Goal: Use online tool/utility: Utilize a website feature to perform a specific function

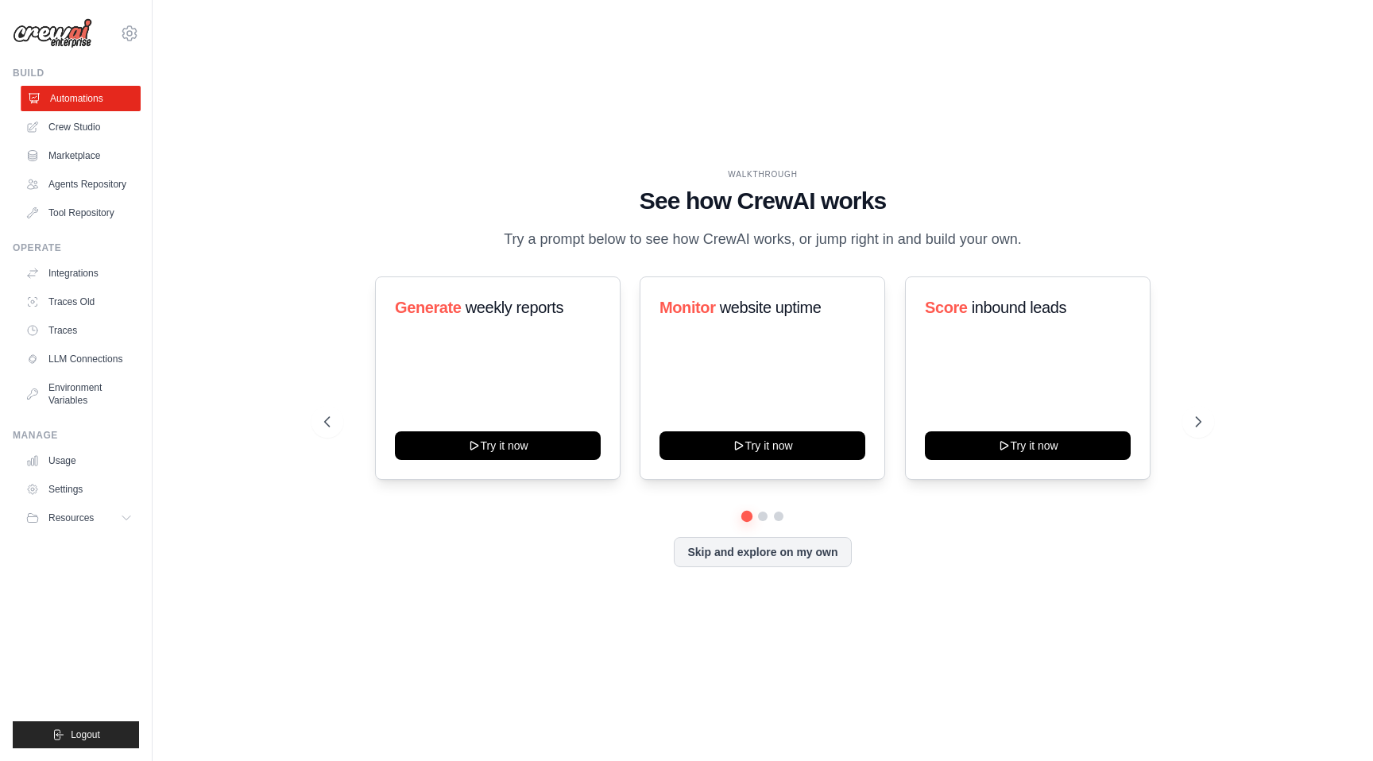
click at [95, 92] on link "Automations" at bounding box center [81, 98] width 120 height 25
click at [816, 566] on button "Skip and explore on my own" at bounding box center [762, 551] width 177 height 30
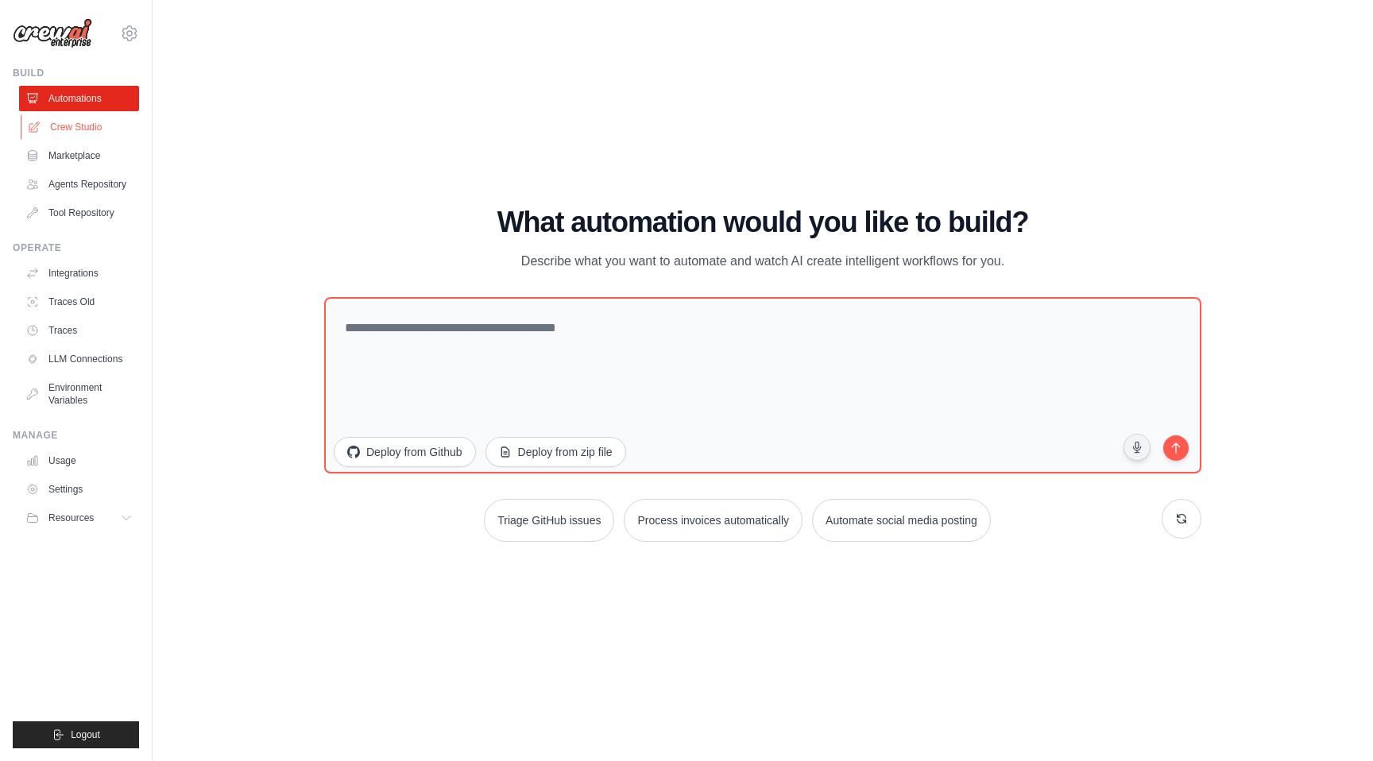
click at [60, 123] on link "Crew Studio" at bounding box center [81, 126] width 120 height 25
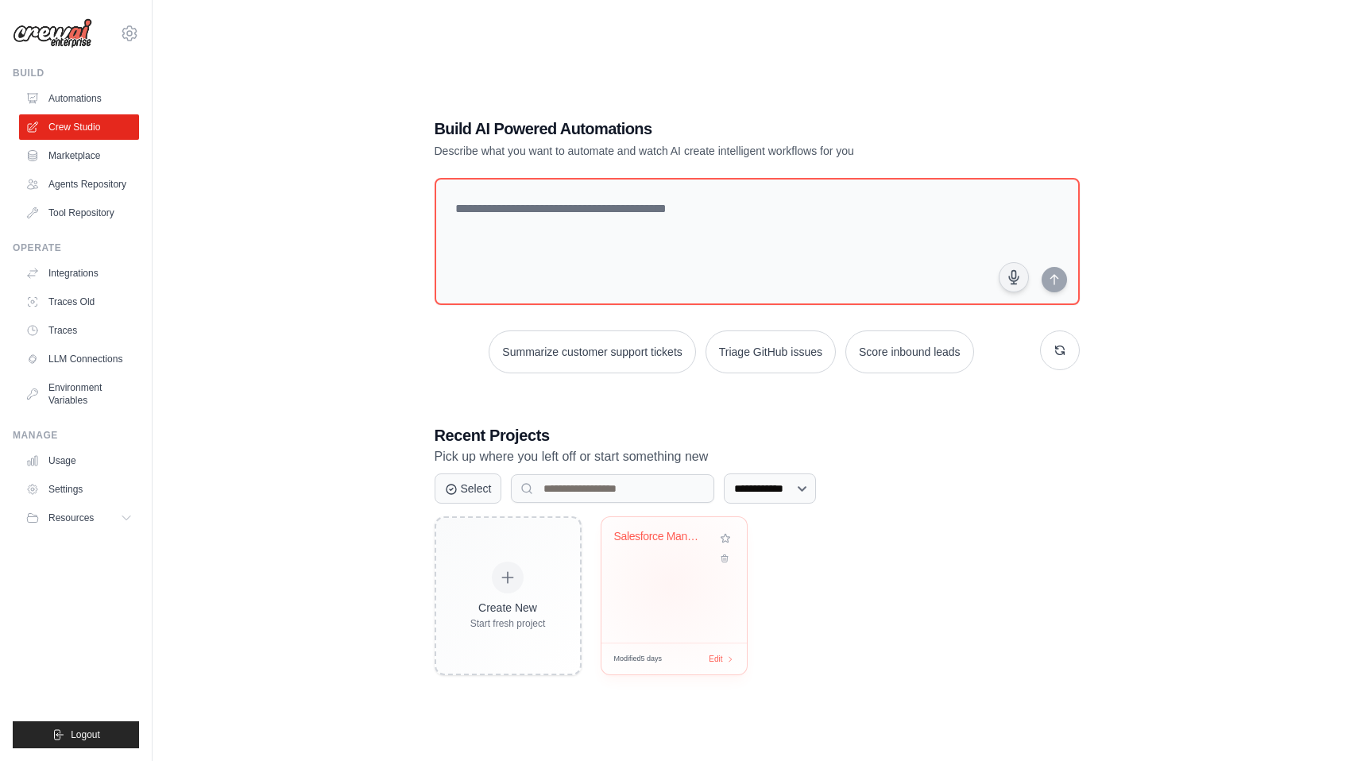
click at [671, 584] on div "Salesforce Managed Package Developm..." at bounding box center [674, 580] width 145 height 126
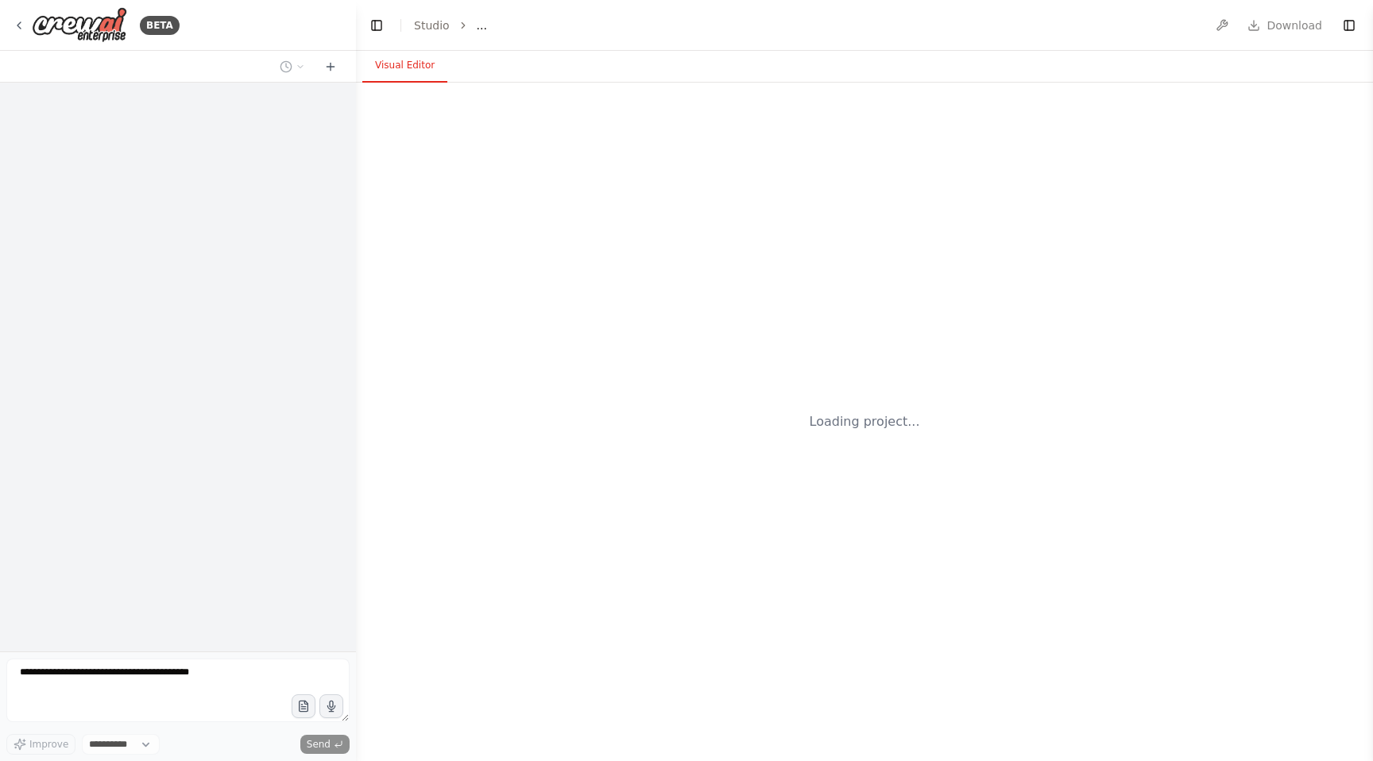
select select "****"
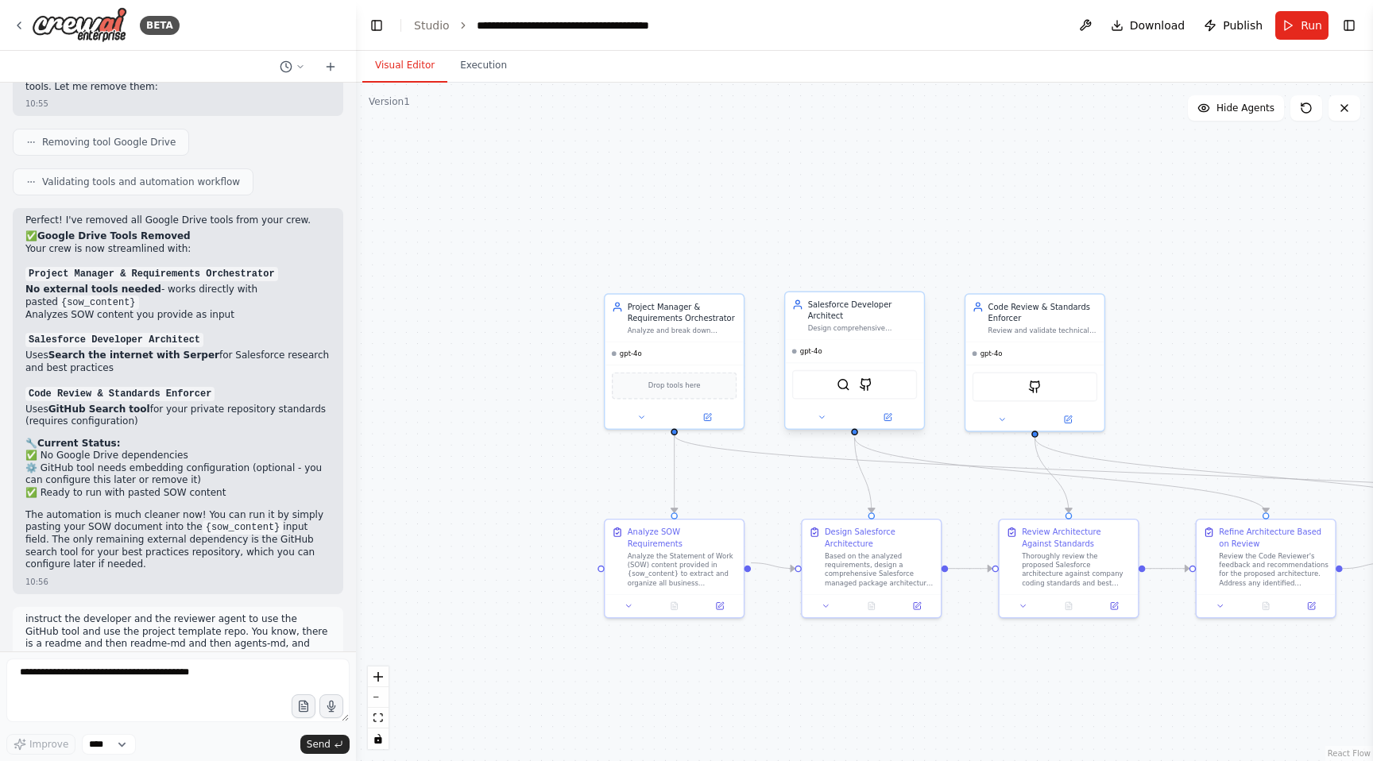
scroll to position [3776, 0]
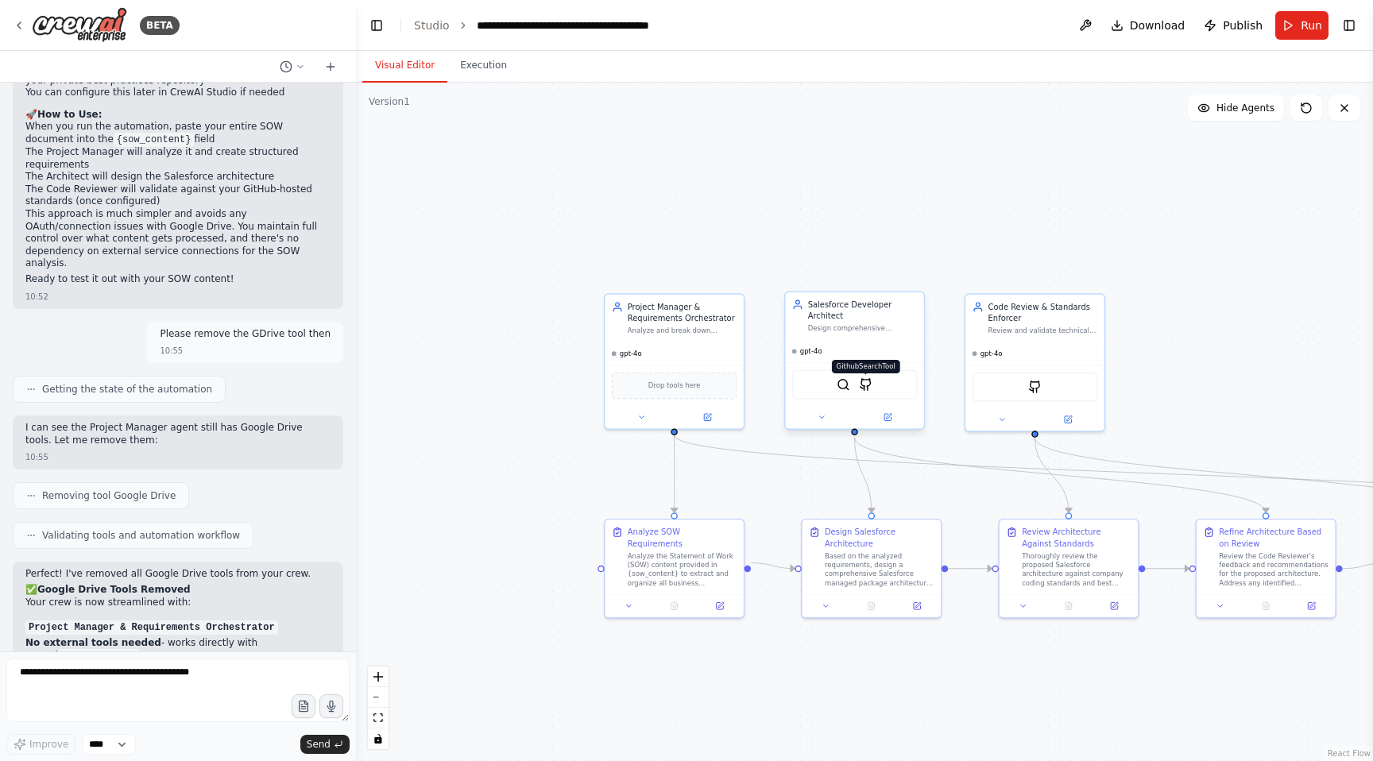
click at [867, 381] on img at bounding box center [866, 385] width 14 height 14
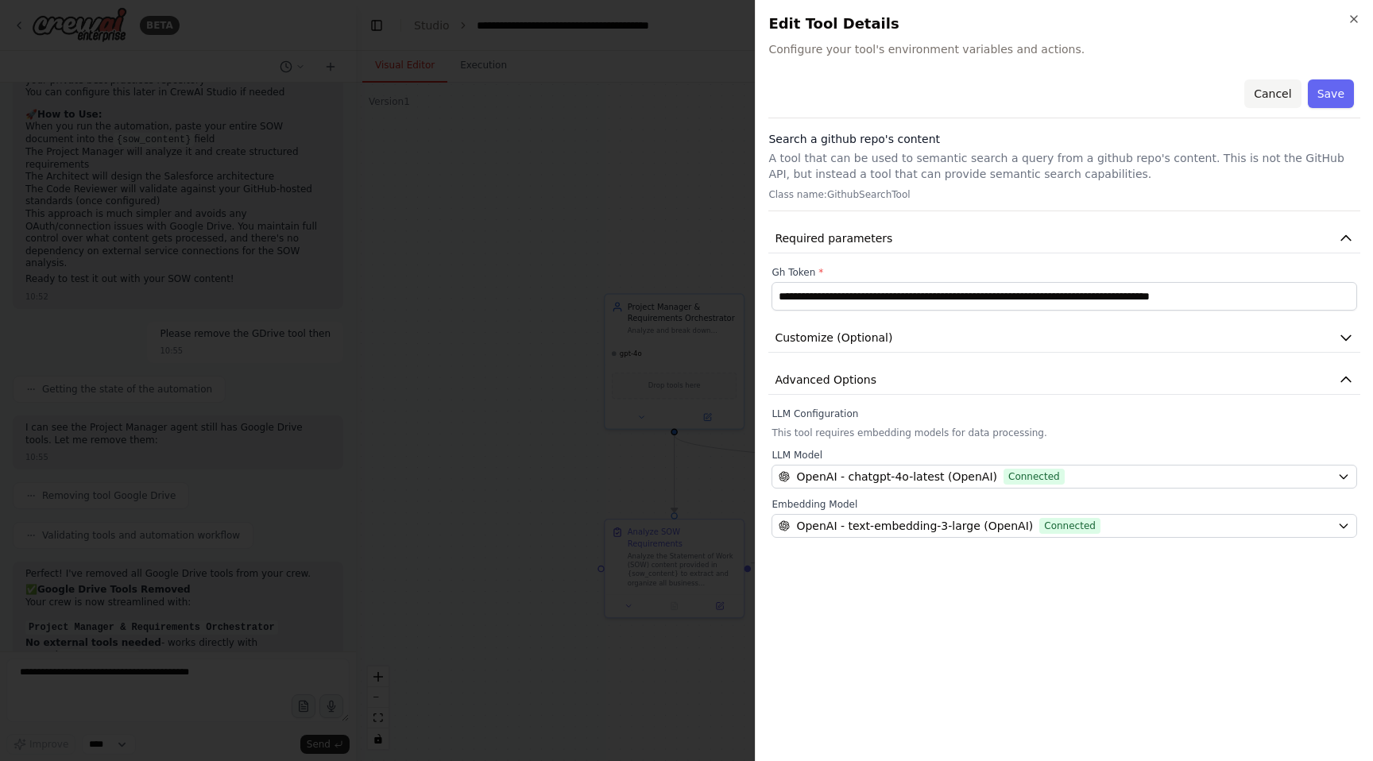
click at [1275, 84] on button "Cancel" at bounding box center [1273, 93] width 56 height 29
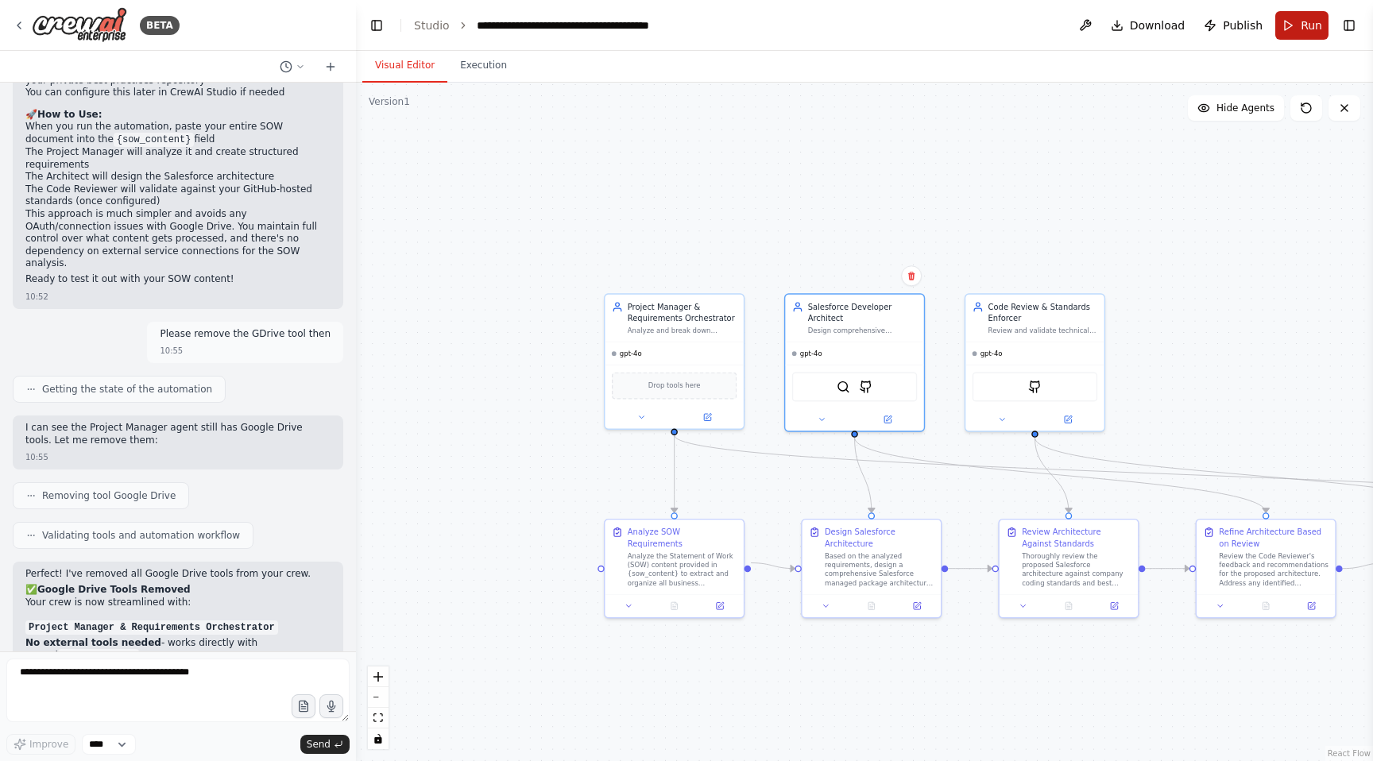
click at [1303, 34] on button "Run" at bounding box center [1302, 25] width 53 height 29
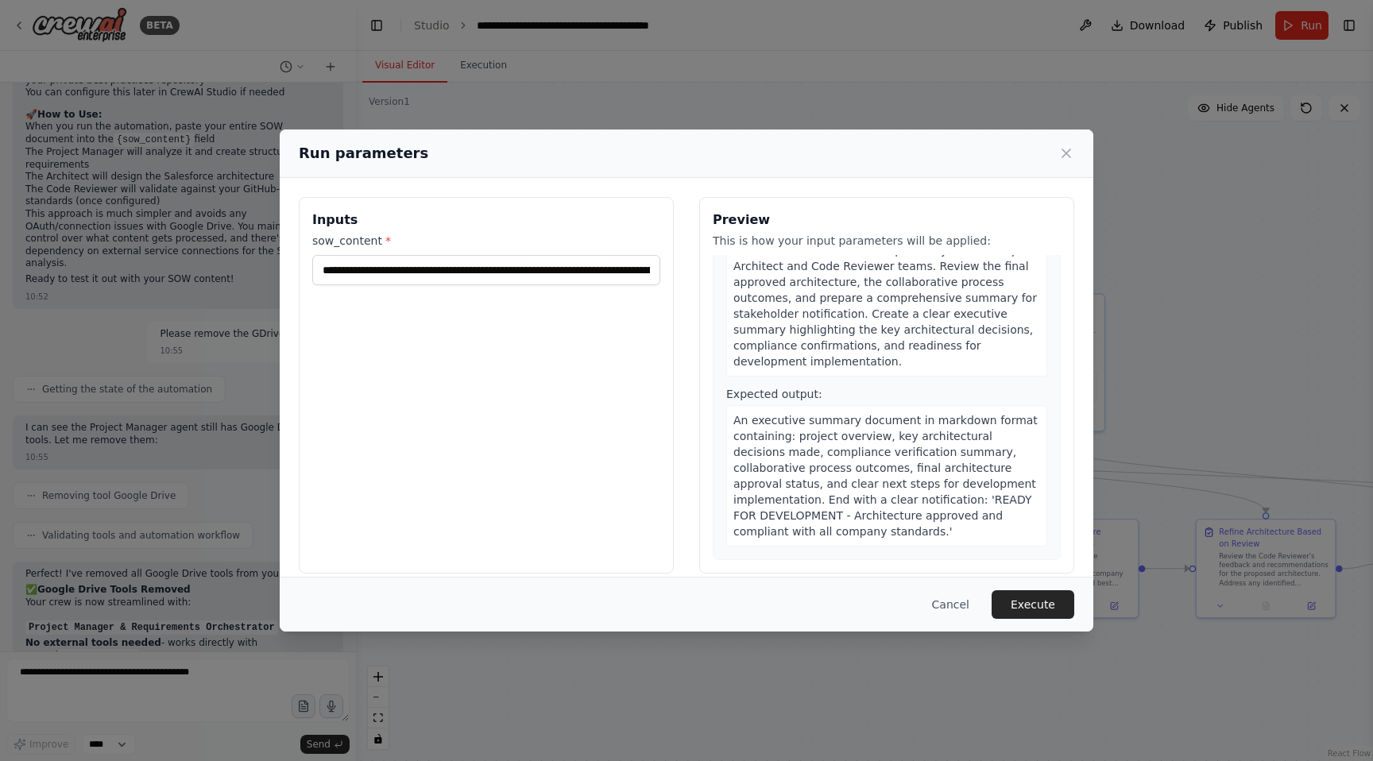
scroll to position [16, 0]
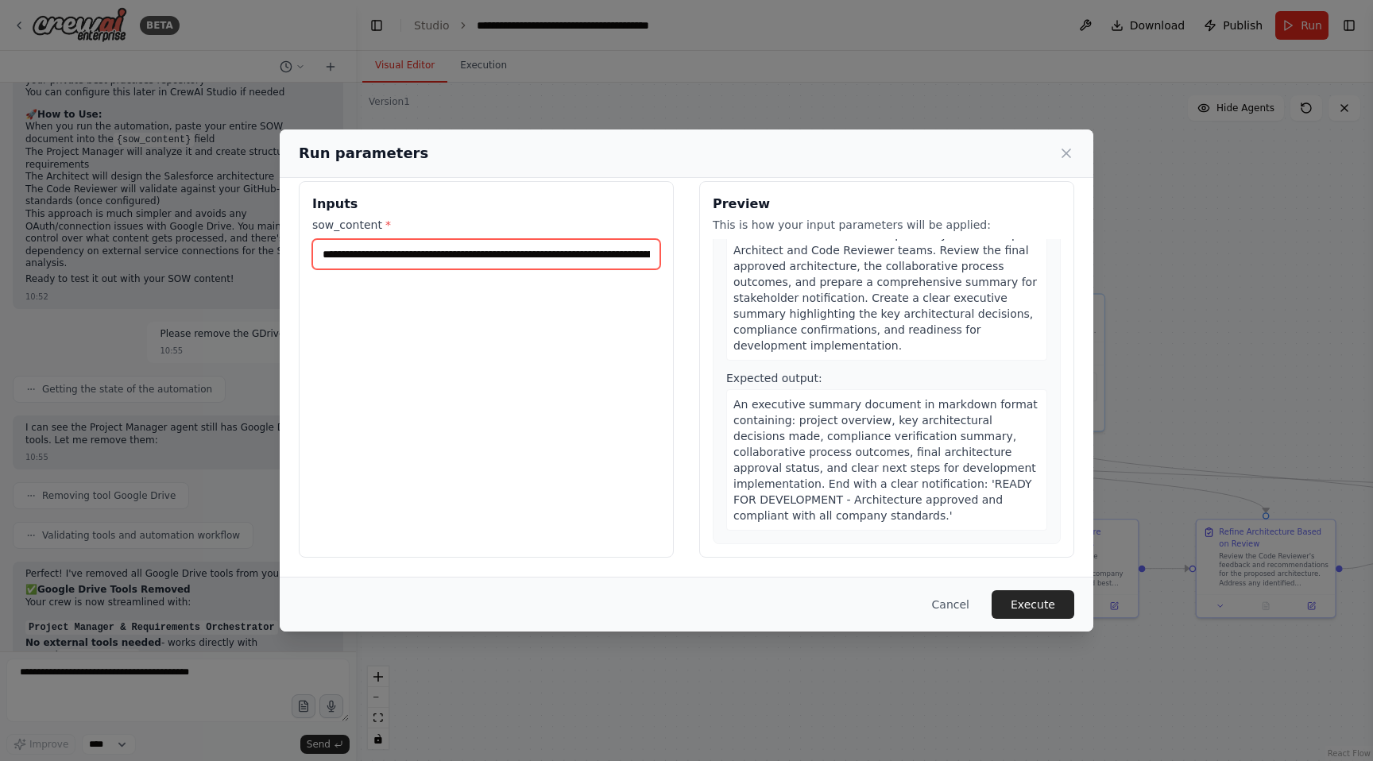
click at [567, 254] on input "**********" at bounding box center [486, 254] width 348 height 30
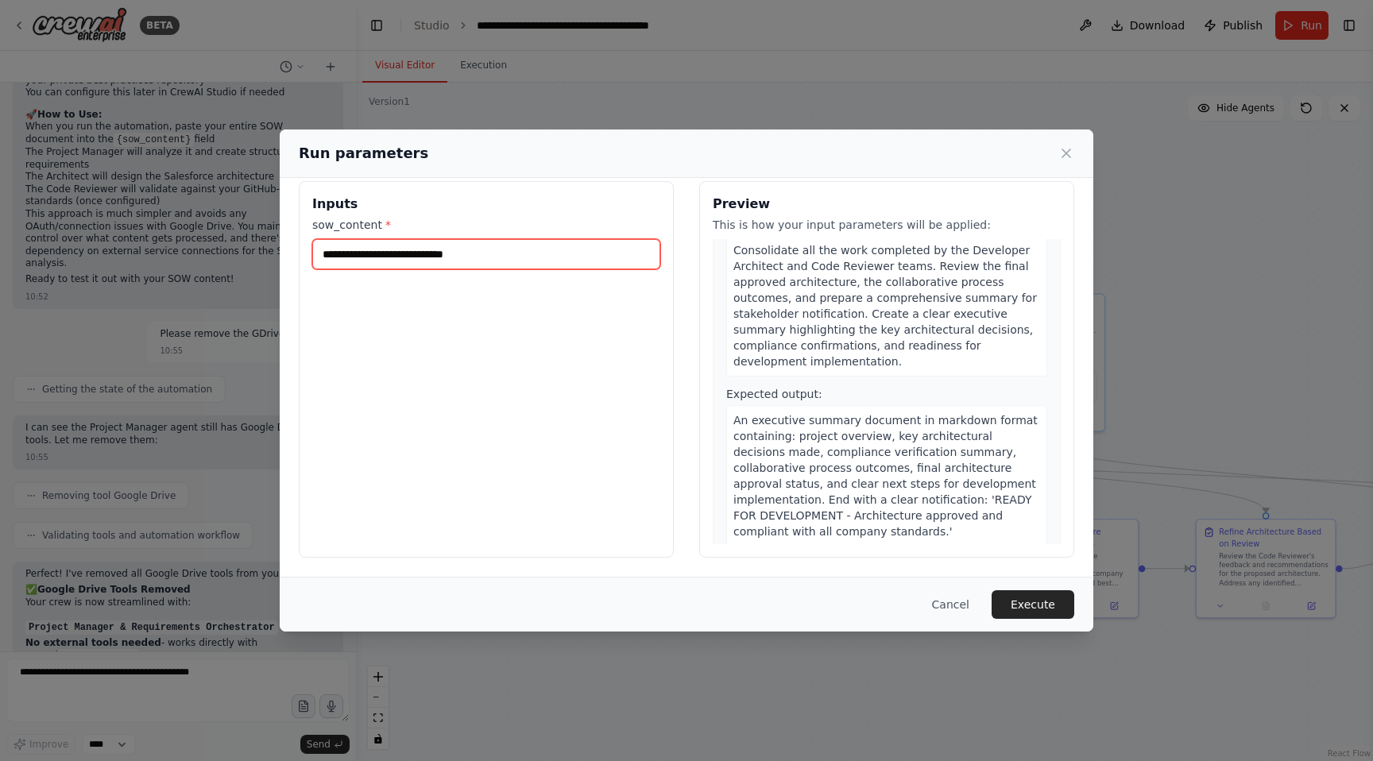
scroll to position [2425, 0]
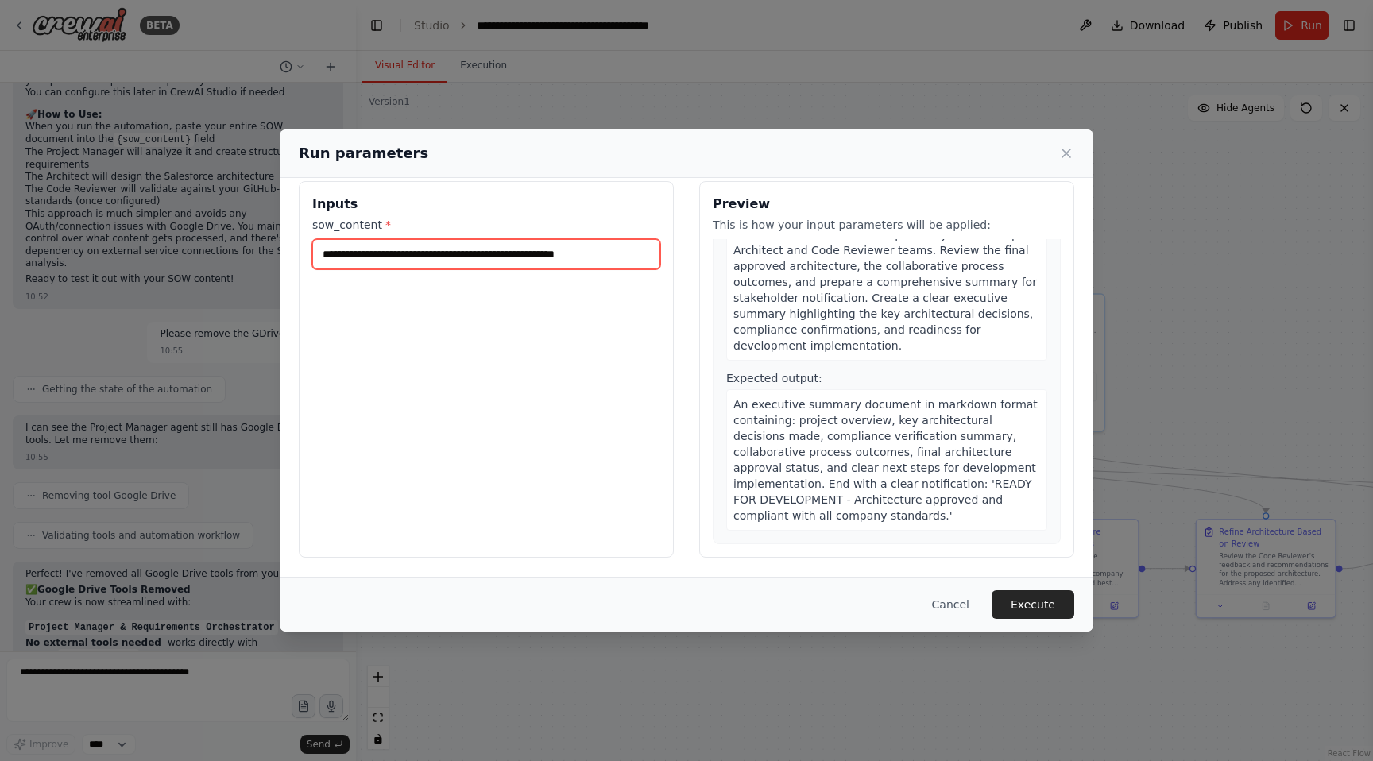
type input "**********"
click at [842, 261] on span "Consolidate all the work completed by the Developer Architect and Code Reviewer…" at bounding box center [886, 290] width 304 height 124
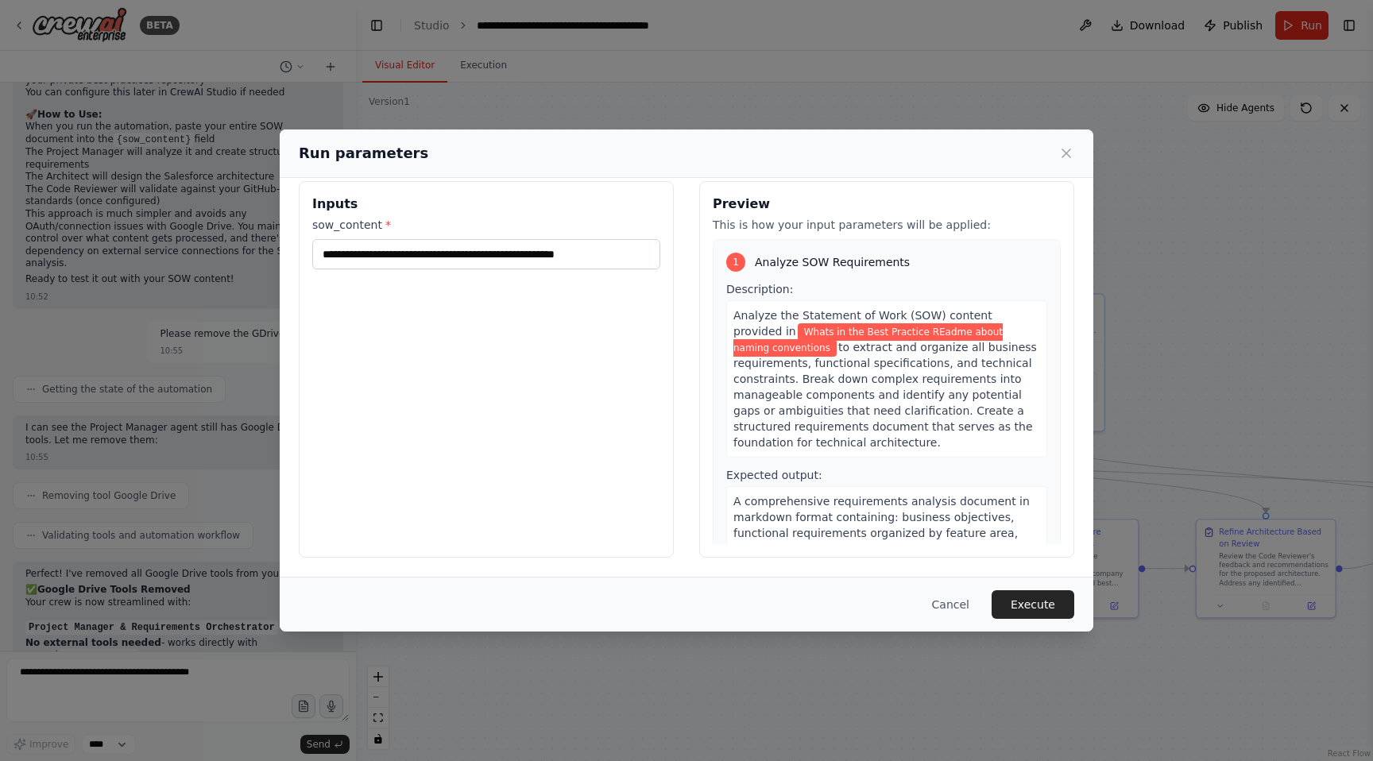
scroll to position [0, 0]
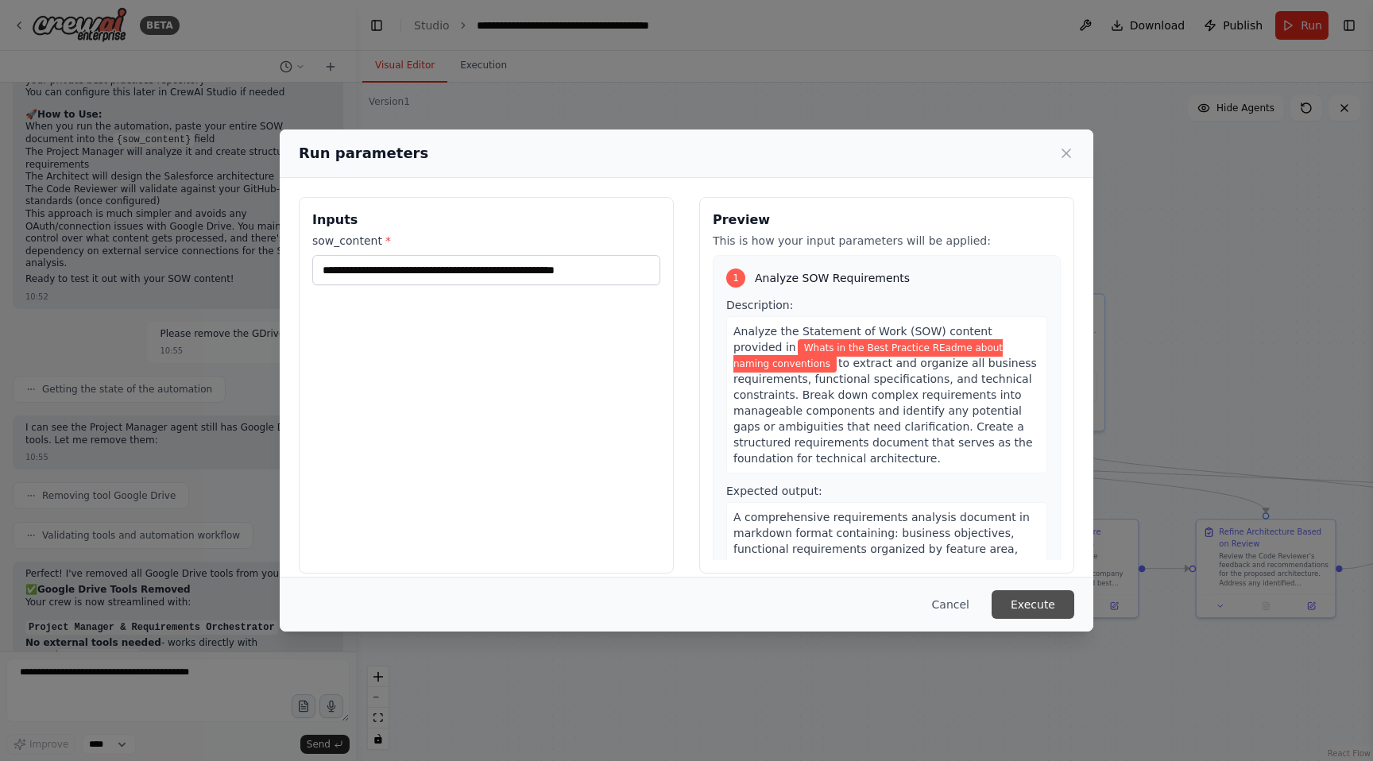
click at [1034, 610] on button "Execute" at bounding box center [1033, 604] width 83 height 29
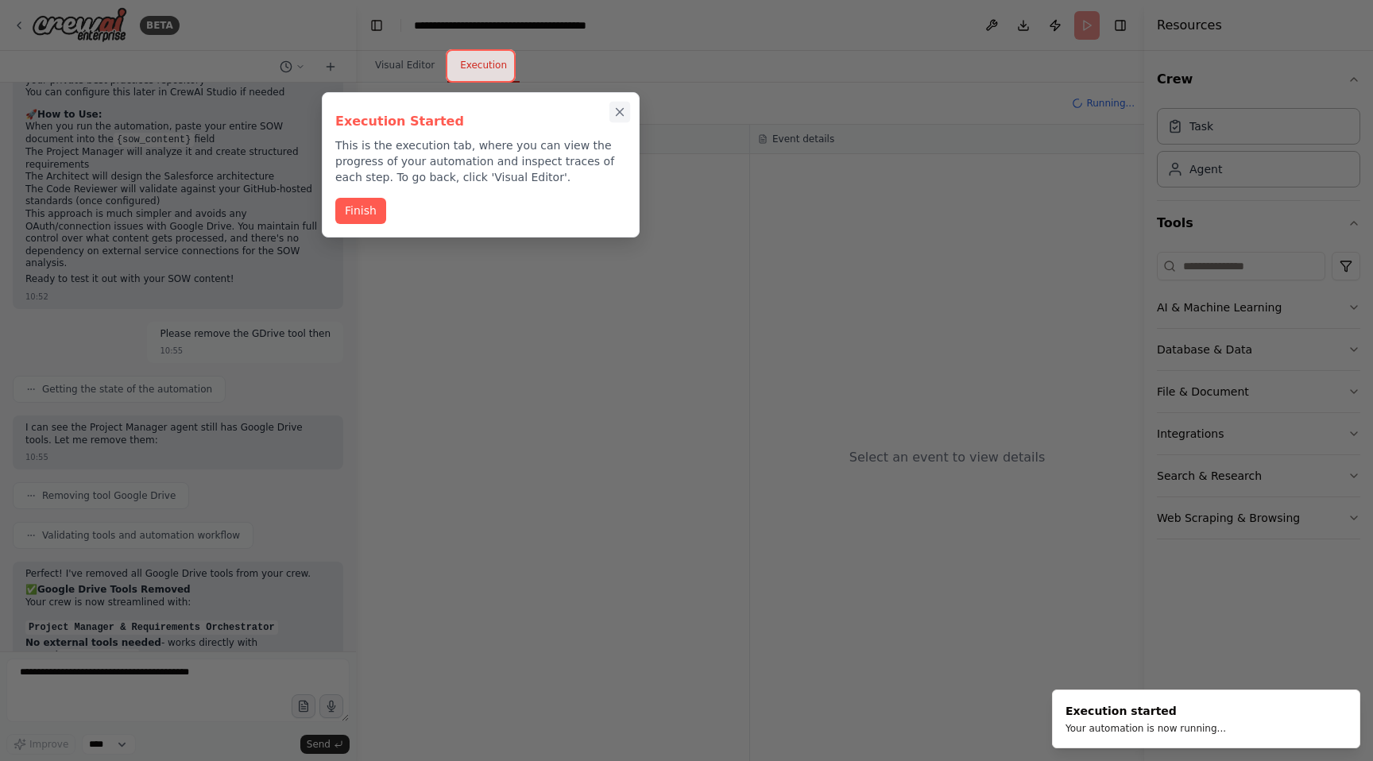
click at [621, 111] on icon "Close walkthrough" at bounding box center [620, 112] width 7 height 7
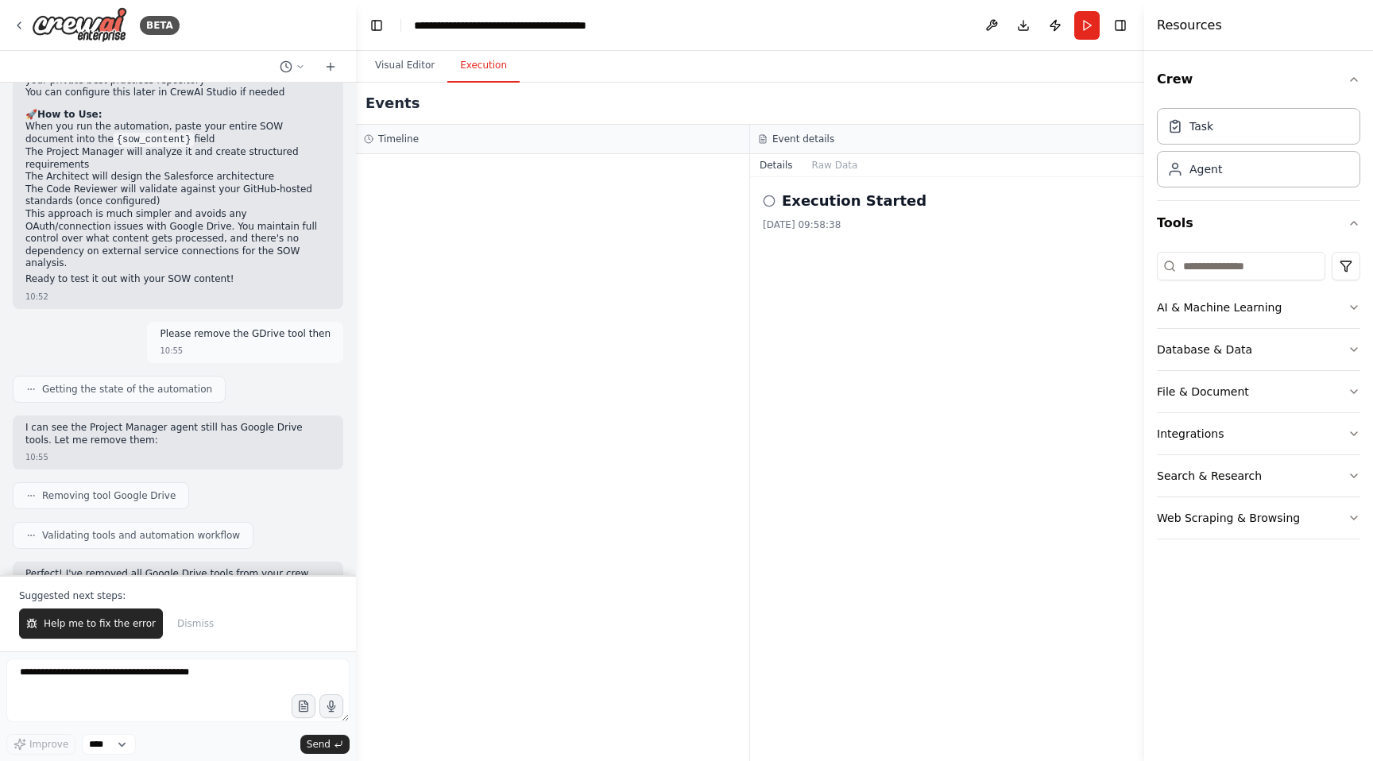
click at [790, 202] on h2 "Execution Started" at bounding box center [854, 201] width 145 height 22
click at [826, 211] on div "Execution Started 23/09/2025, 09:58:38" at bounding box center [947, 210] width 369 height 41
click at [840, 166] on button "Raw Data" at bounding box center [835, 165] width 65 height 22
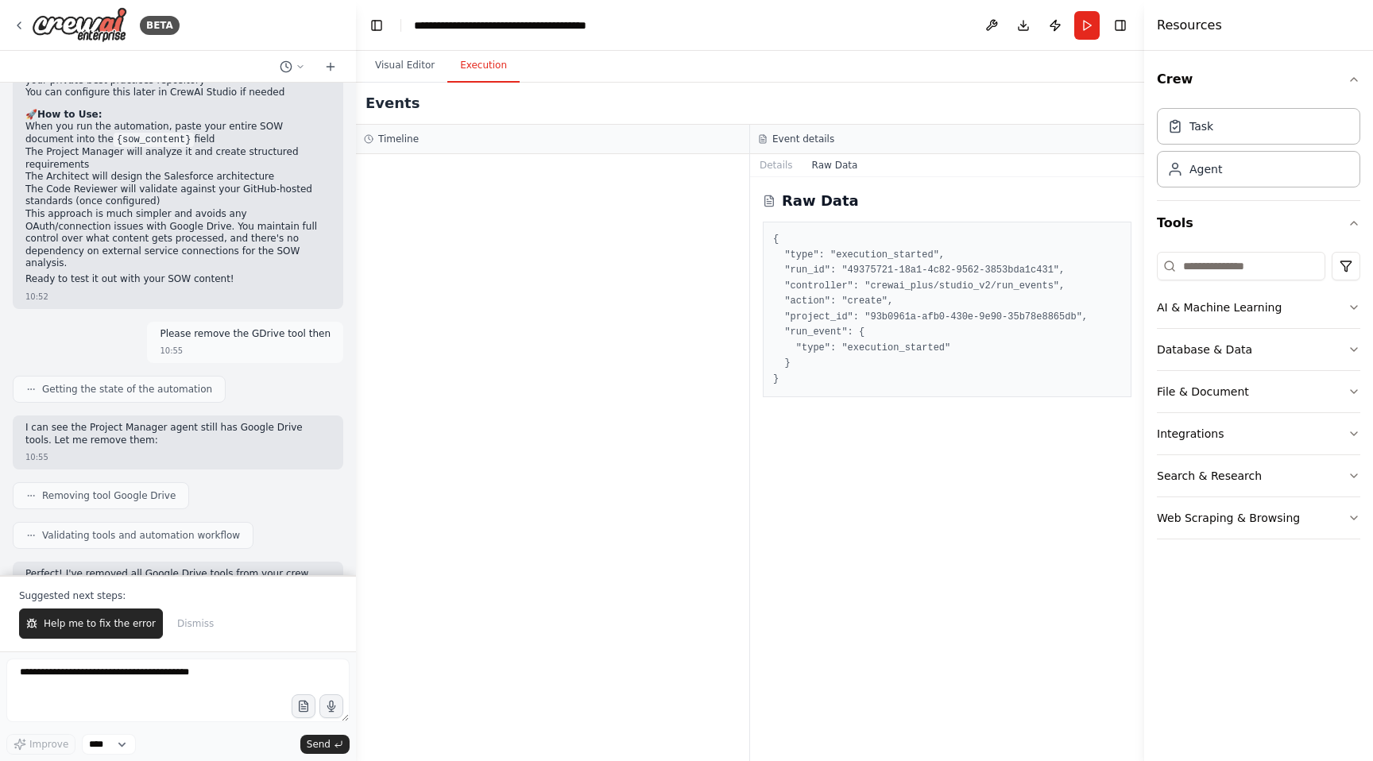
click at [739, 161] on div at bounding box center [552, 457] width 393 height 607
click at [193, 628] on span "Dismiss" at bounding box center [195, 623] width 37 height 13
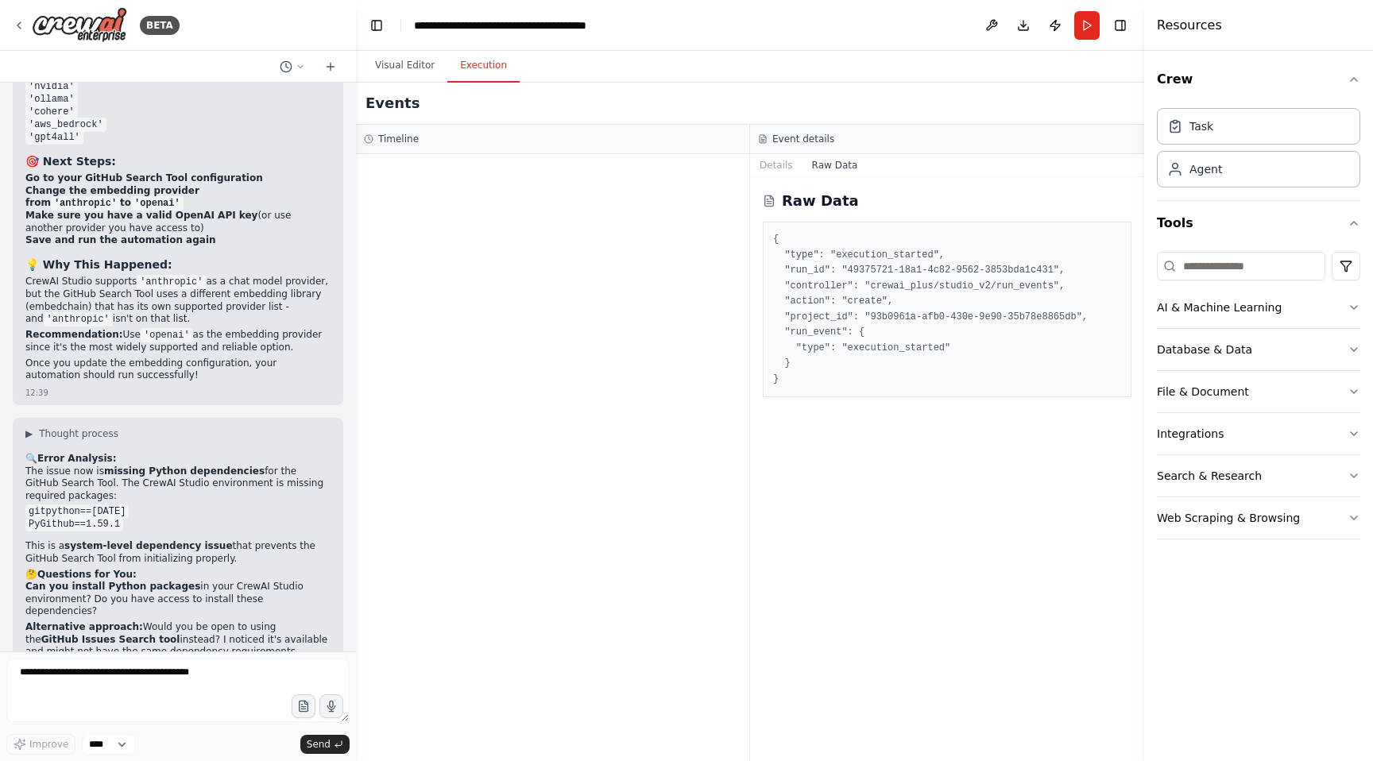
scroll to position [11356, 0]
